Goal: Communication & Community: Answer question/provide support

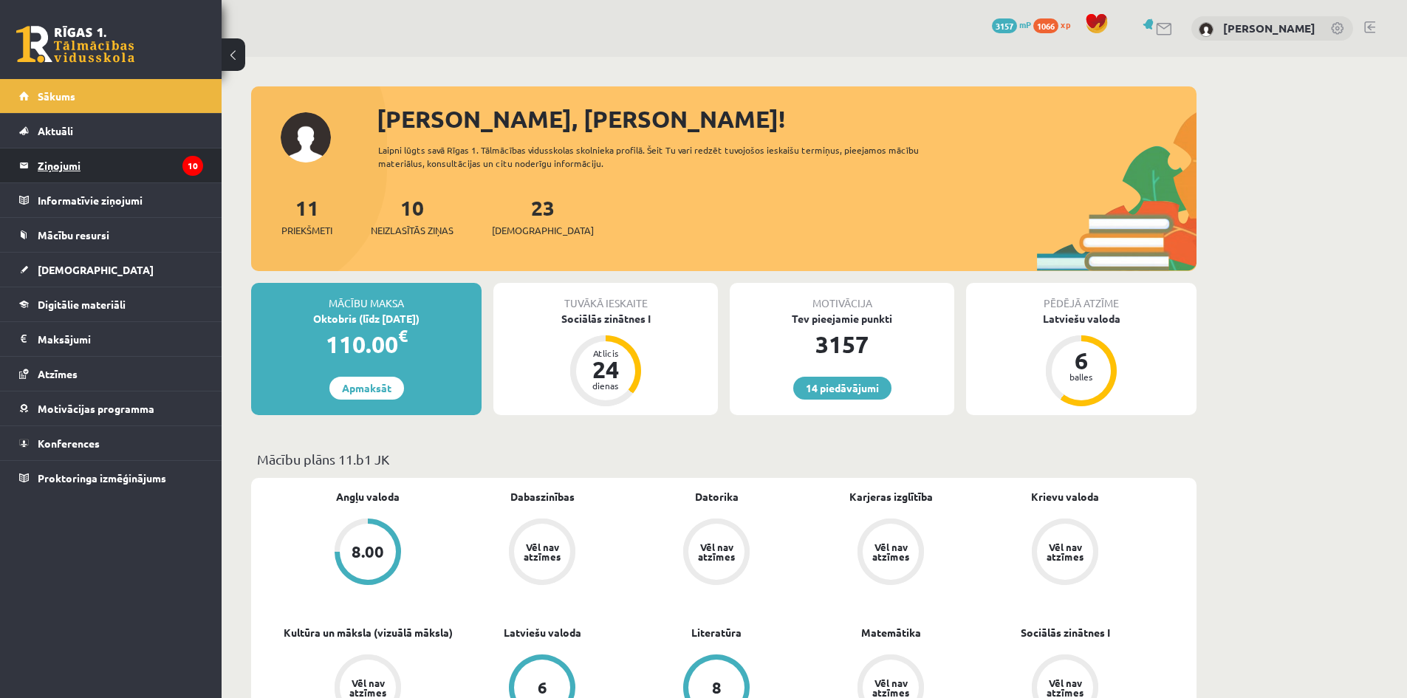
click at [134, 164] on legend "Ziņojumi 10" at bounding box center [120, 165] width 165 height 34
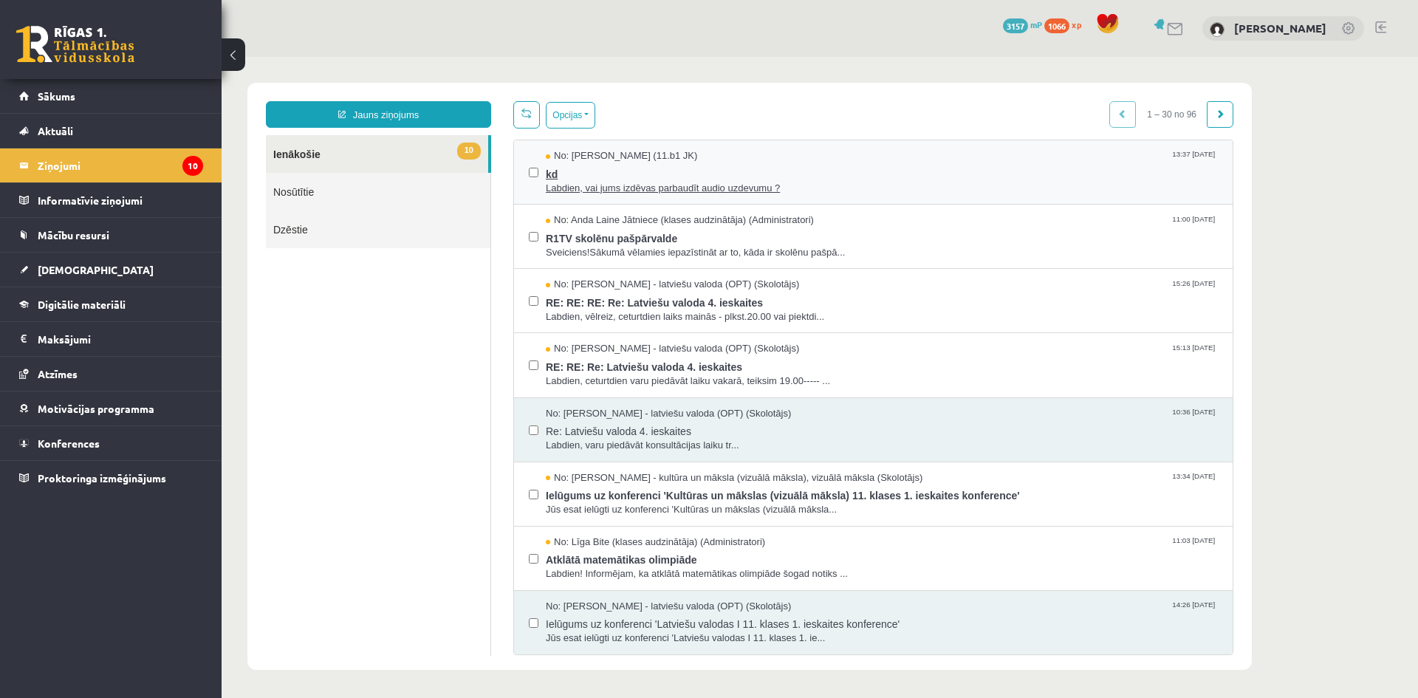
click at [679, 168] on span "kd" at bounding box center [882, 172] width 672 height 18
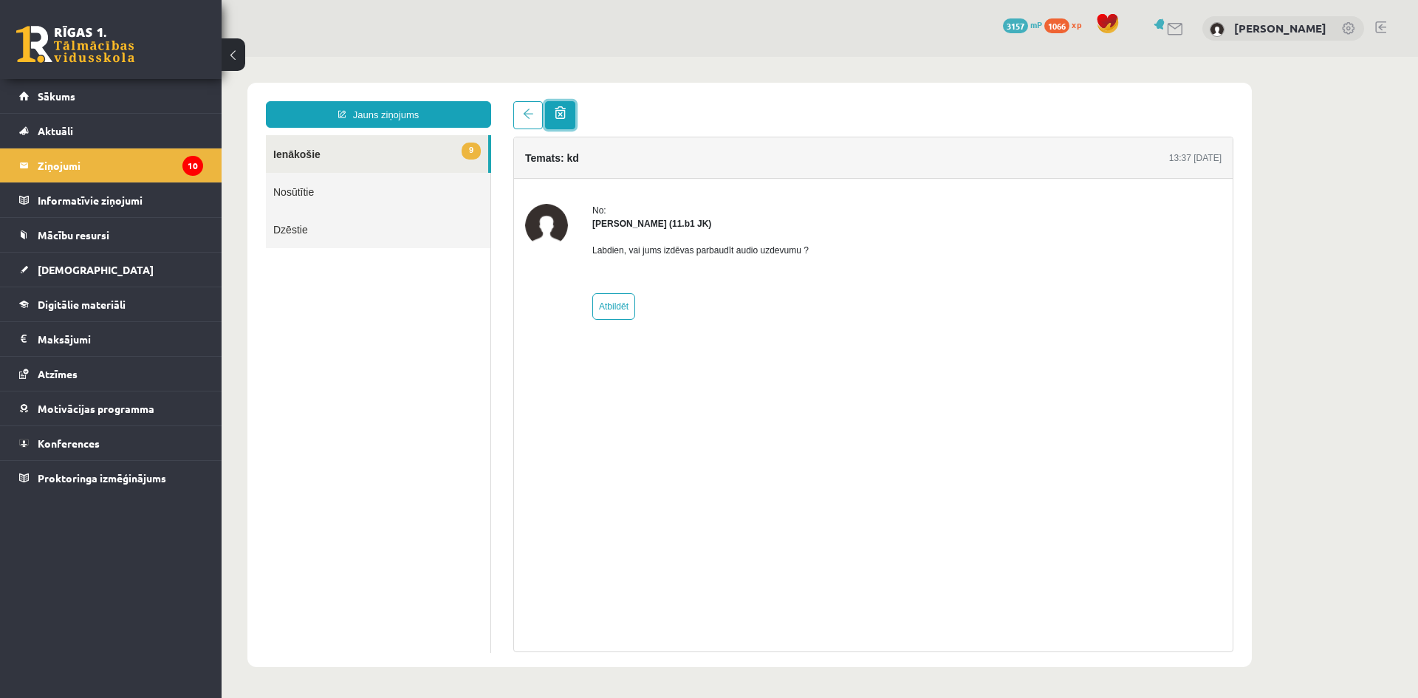
click at [565, 107] on span at bounding box center [560, 112] width 11 height 13
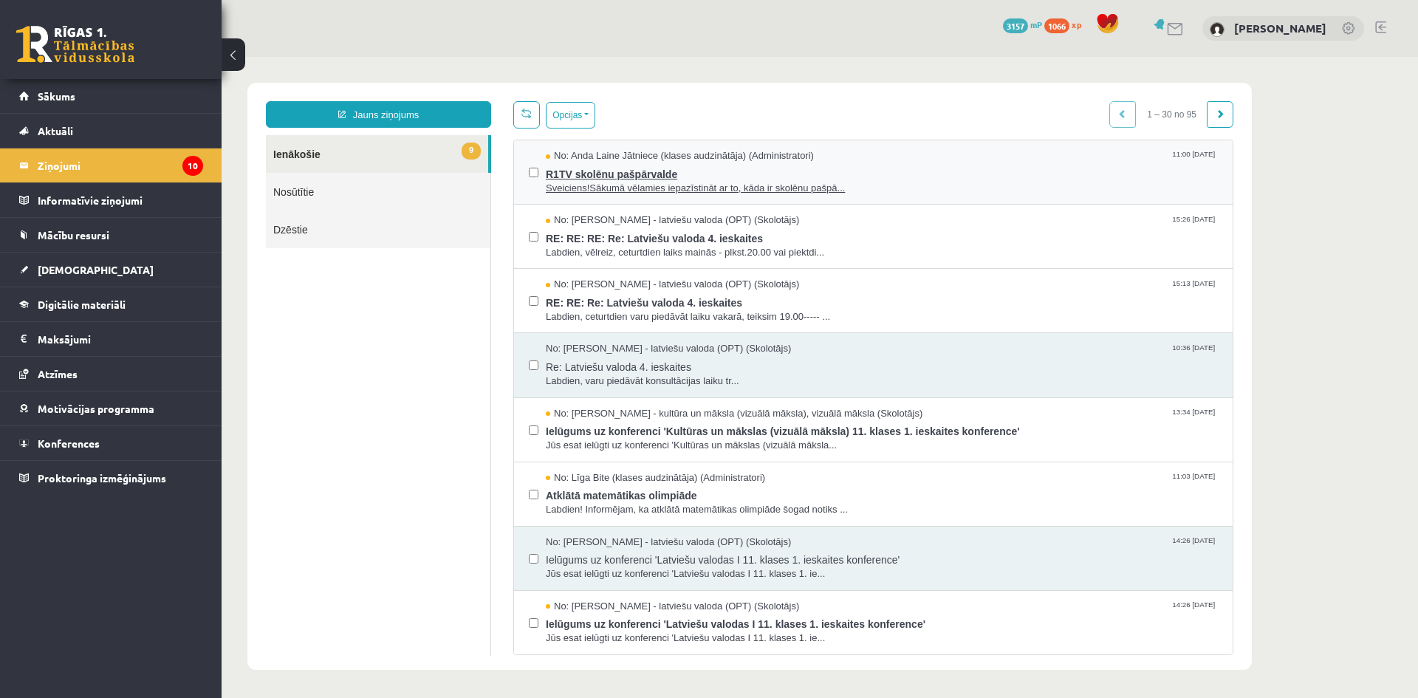
click at [661, 194] on span "Sveiciens!Sākumā vēlamies iepazīstināt ar to, kāda ir skolēnu pašpā..." at bounding box center [882, 189] width 672 height 14
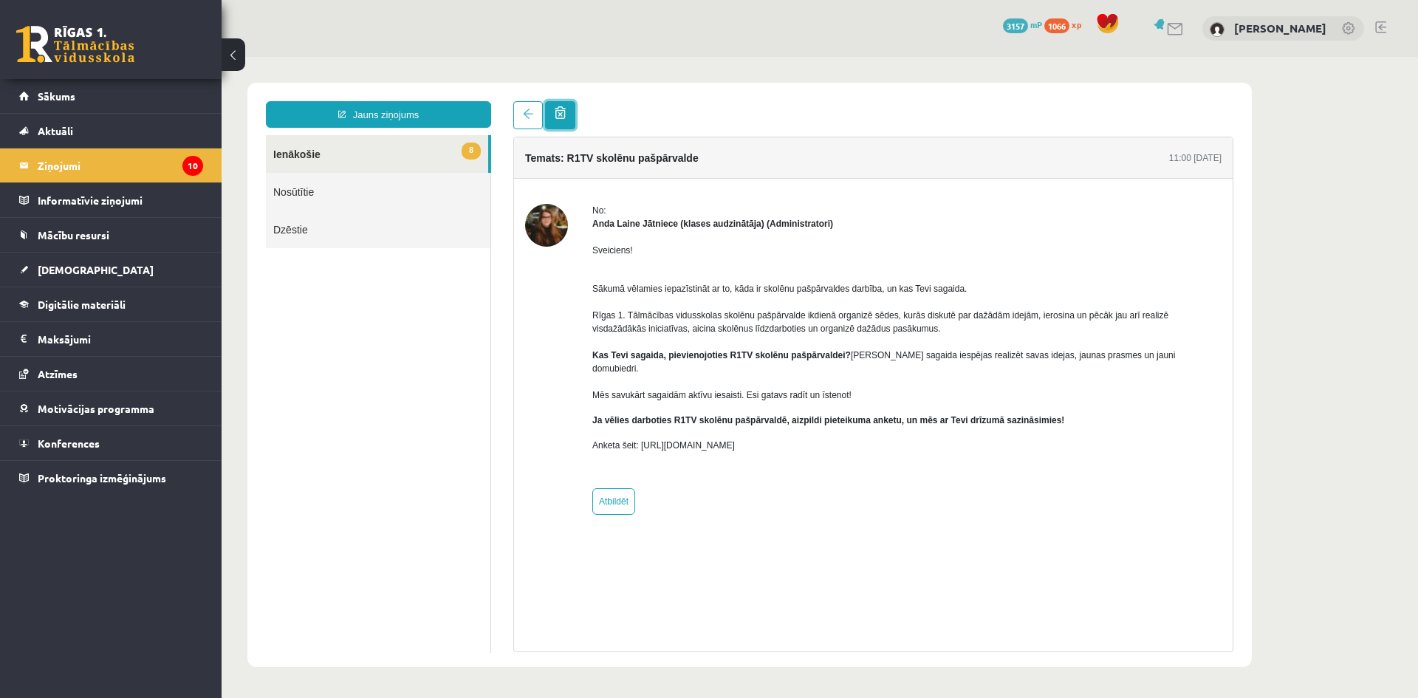
click at [569, 113] on link at bounding box center [560, 115] width 30 height 28
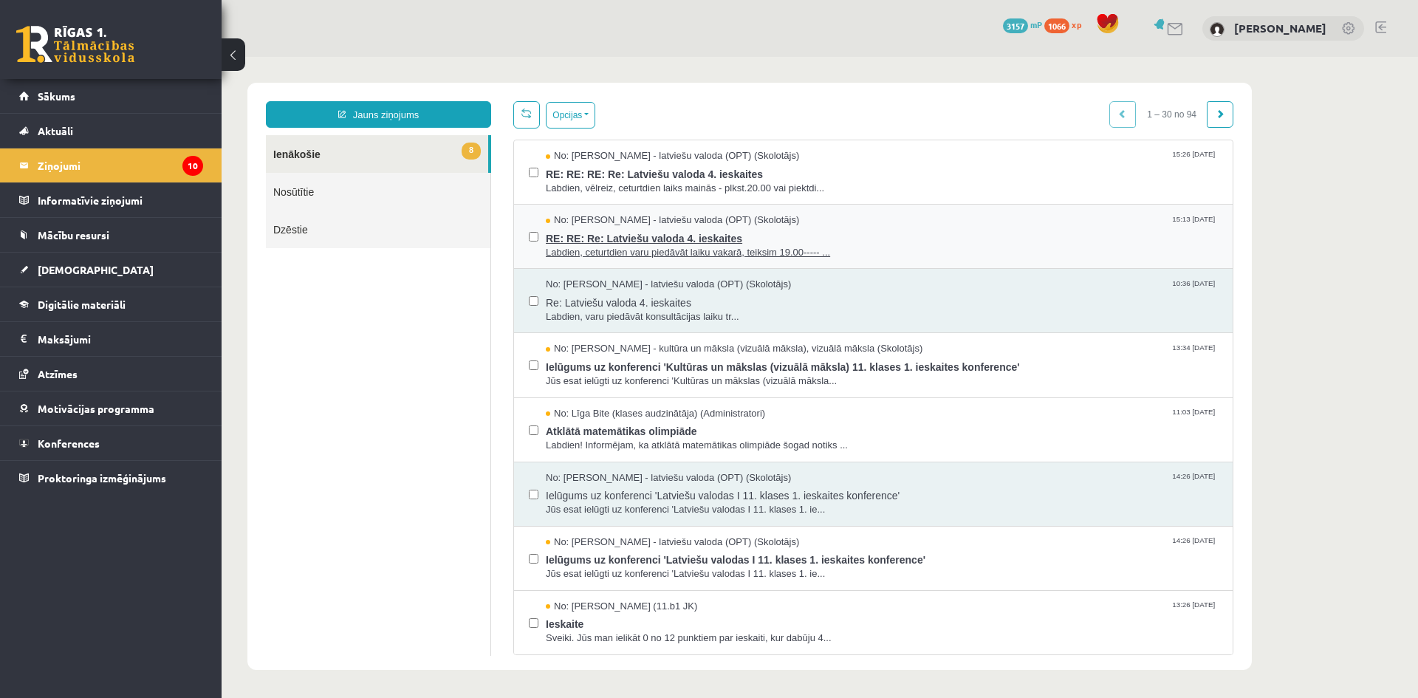
click at [804, 239] on span "RE: RE: Re: Latviešu valoda 4. ieskaites" at bounding box center [882, 237] width 672 height 18
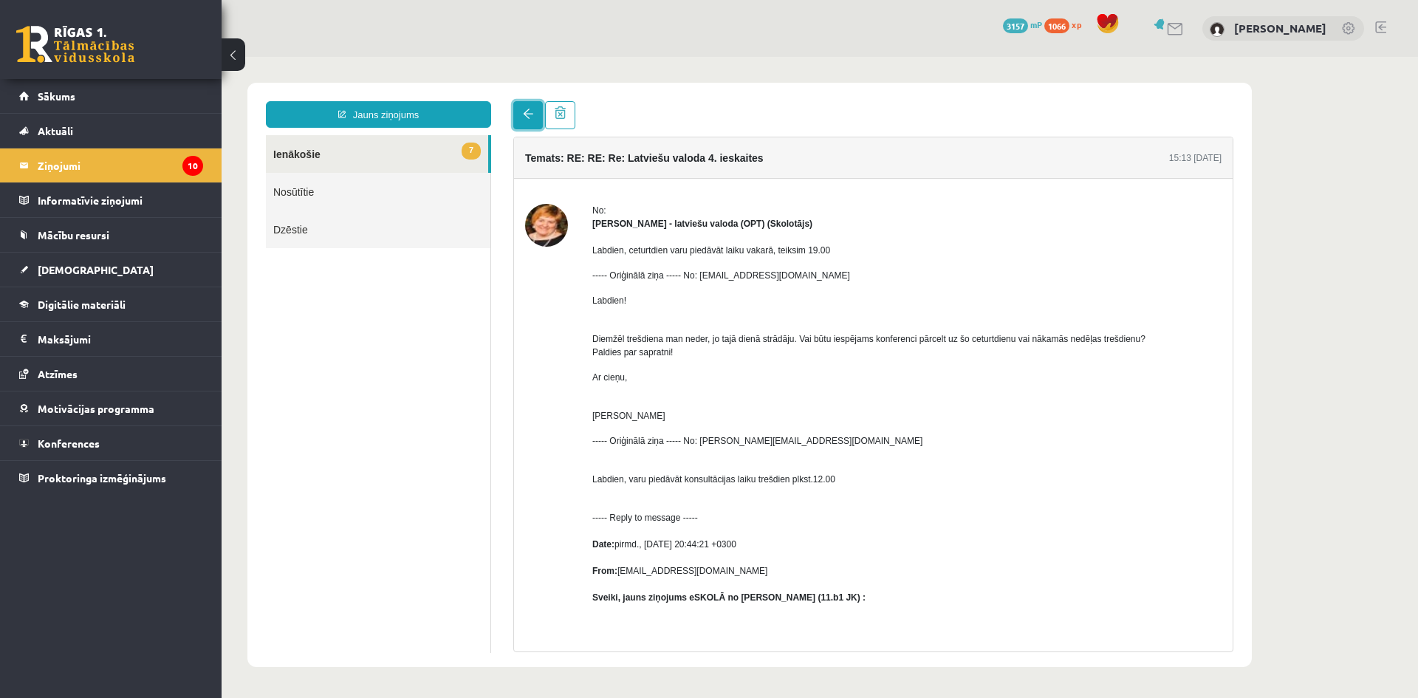
click at [529, 117] on span at bounding box center [528, 114] width 10 height 10
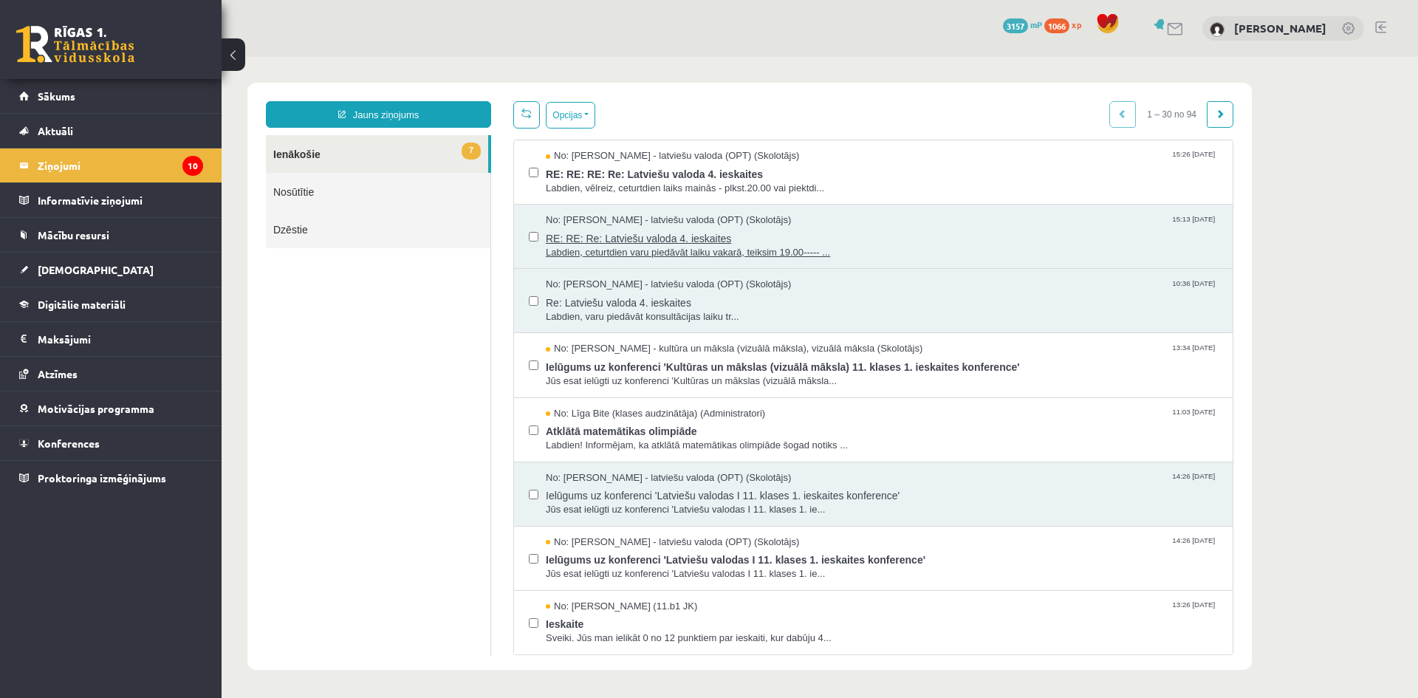
click at [661, 241] on span "RE: RE: Re: Latviešu valoda 4. ieskaites" at bounding box center [882, 237] width 672 height 18
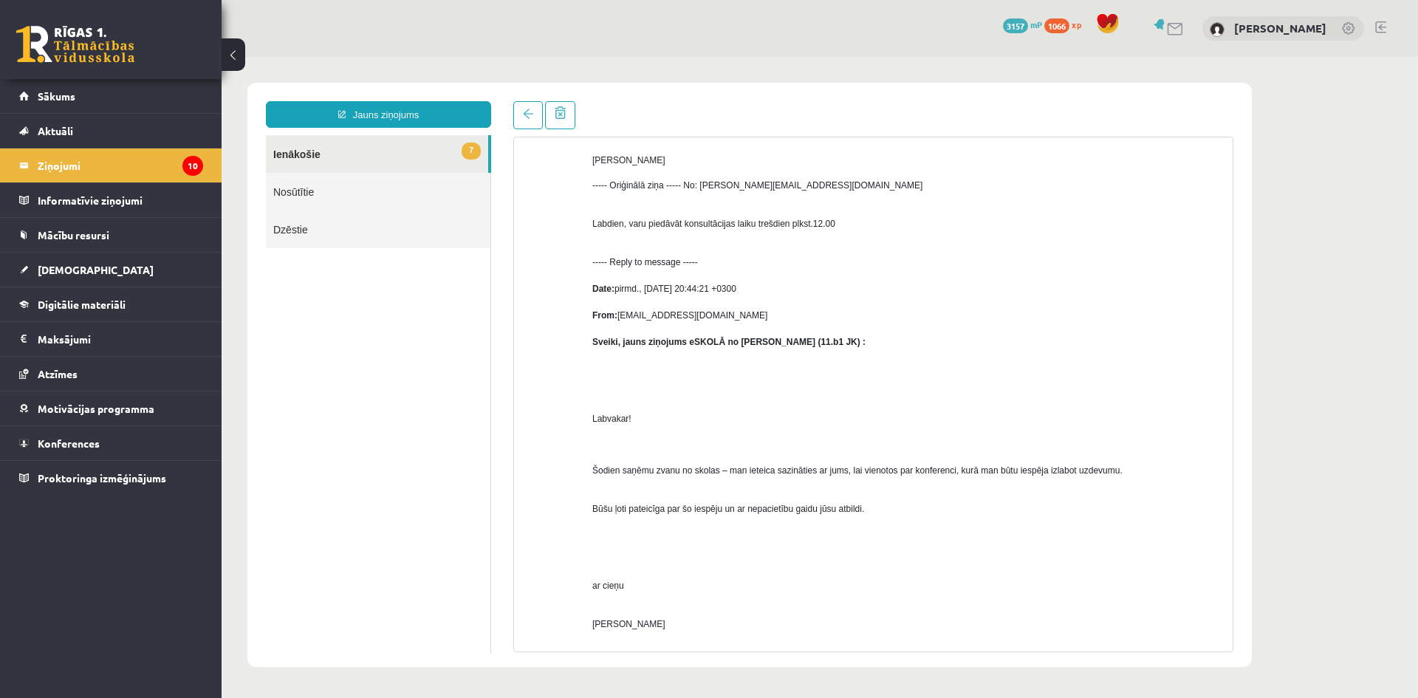
scroll to position [348, 0]
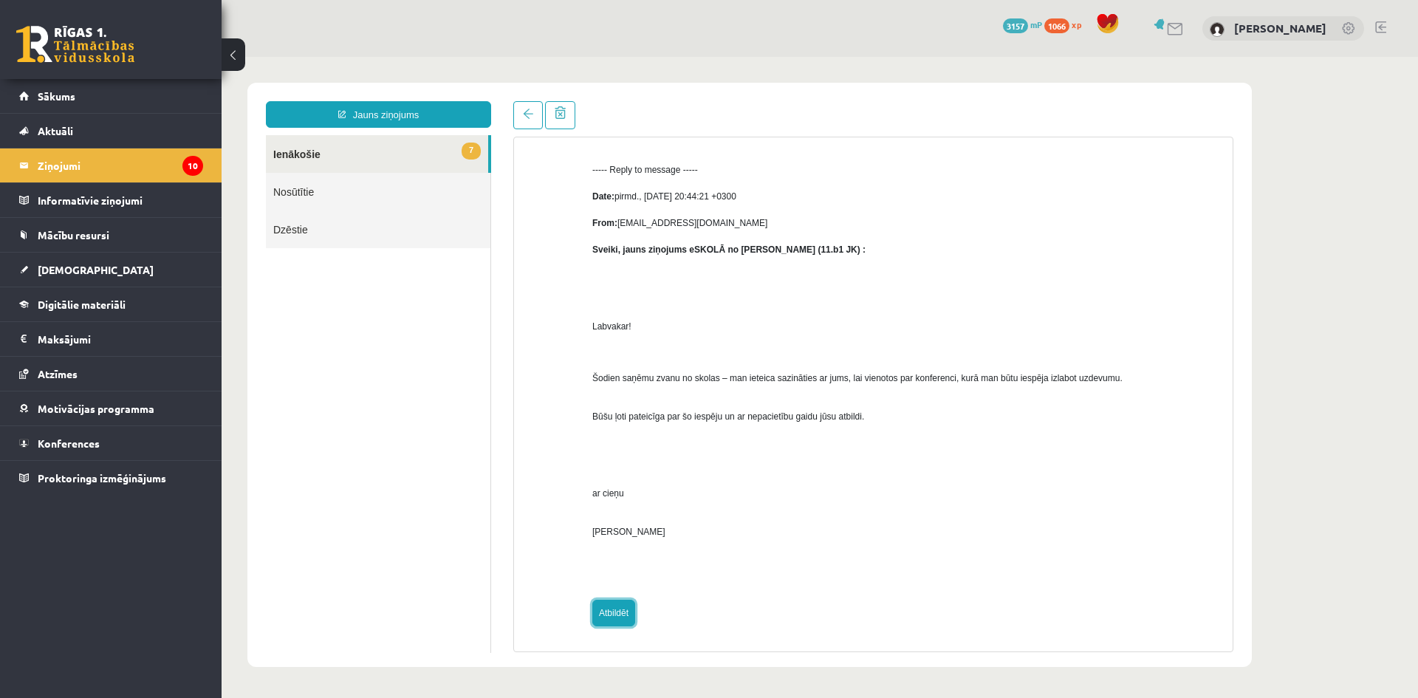
click at [618, 610] on link "Atbildēt" at bounding box center [613, 613] width 43 height 27
type input "**********"
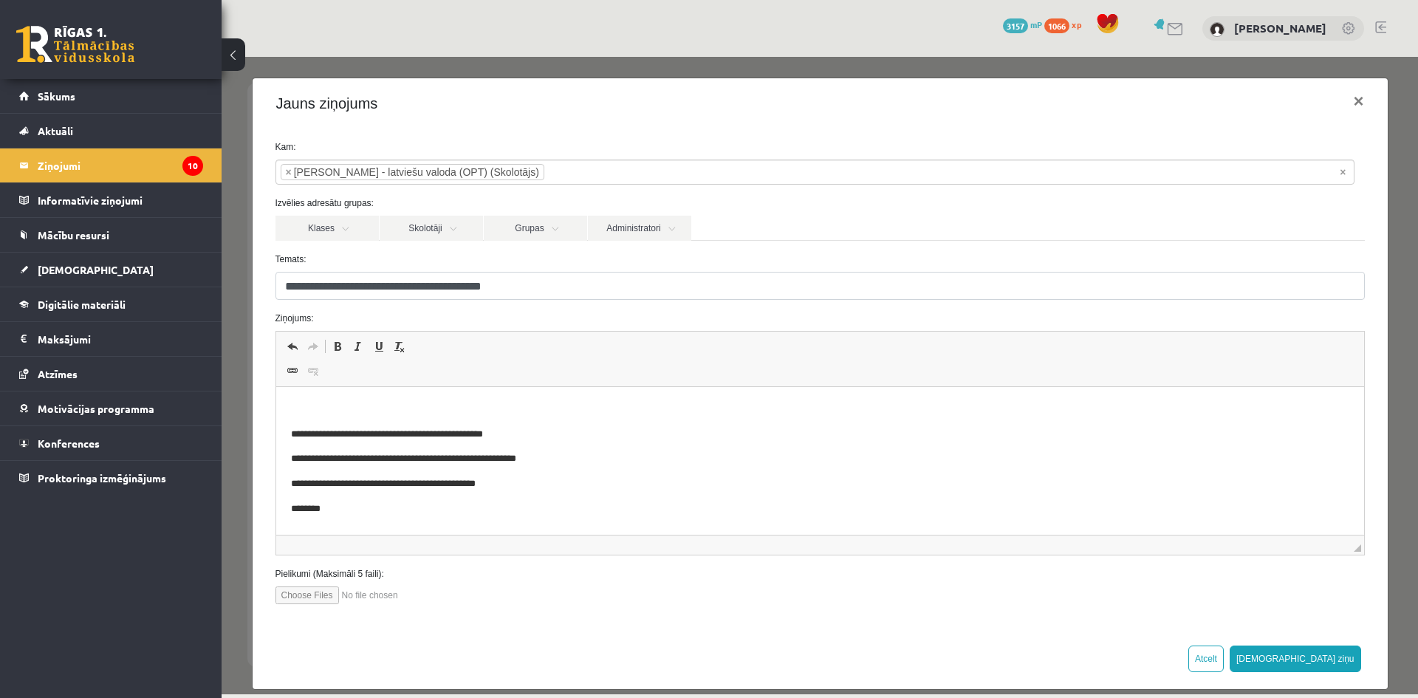
click at [366, 404] on p "Editor, wiswyg-editor-47433781818140-1759928612-40" at bounding box center [819, 410] width 1058 height 16
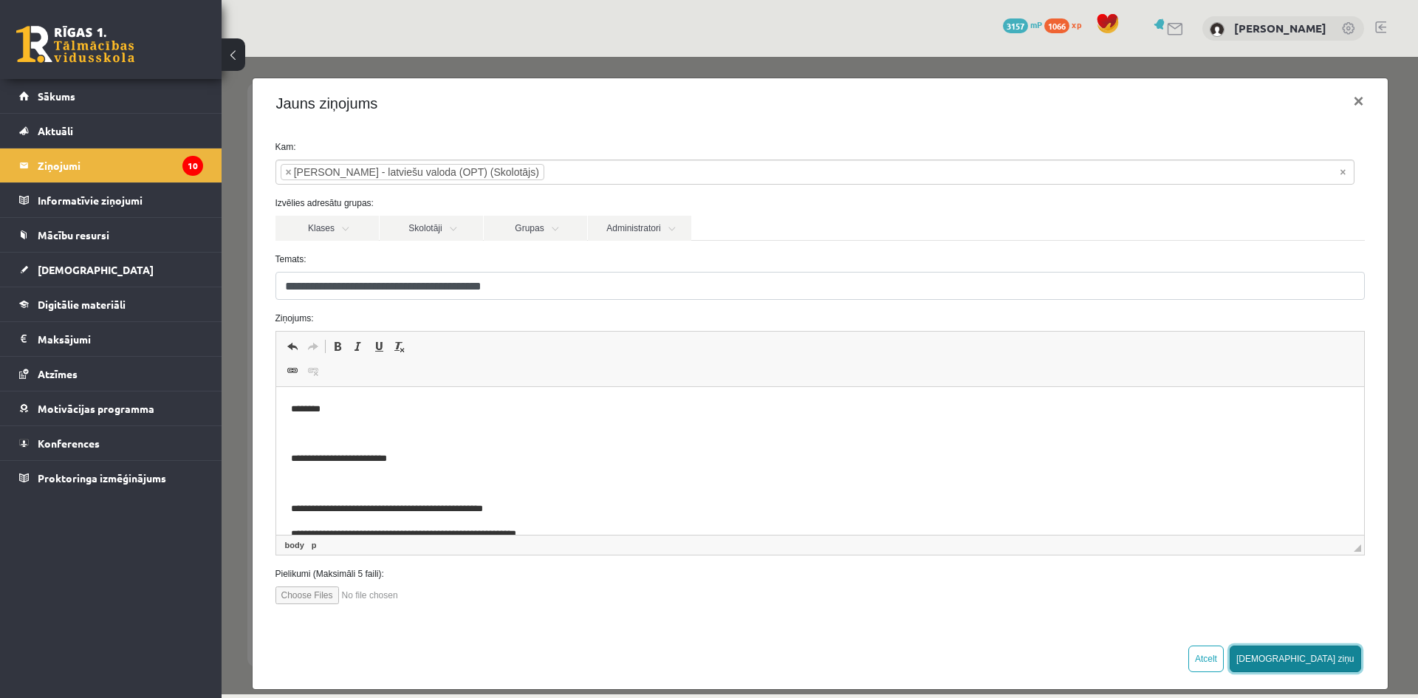
click at [1342, 661] on button "[DEMOGRAPHIC_DATA] ziņu" at bounding box center [1295, 659] width 131 height 27
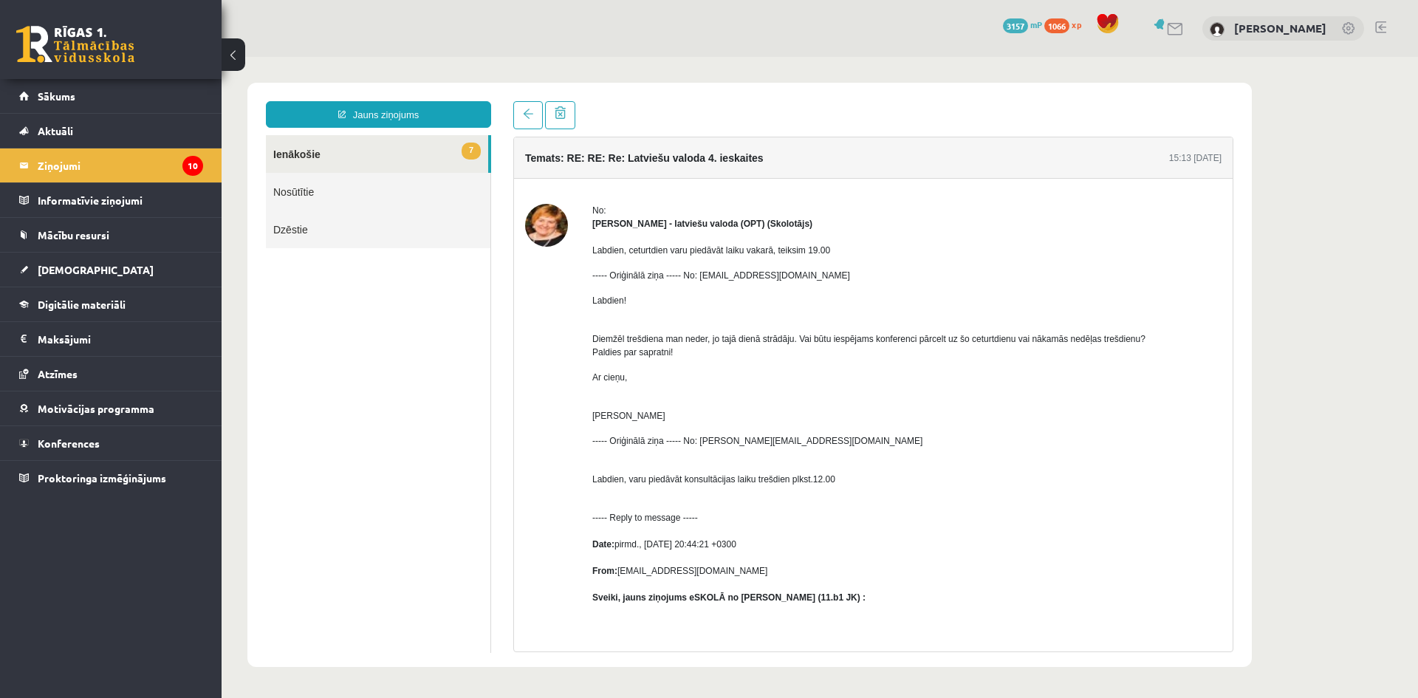
scroll to position [0, 0]
click at [531, 111] on span at bounding box center [528, 114] width 10 height 10
